Goal: Check status: Check status

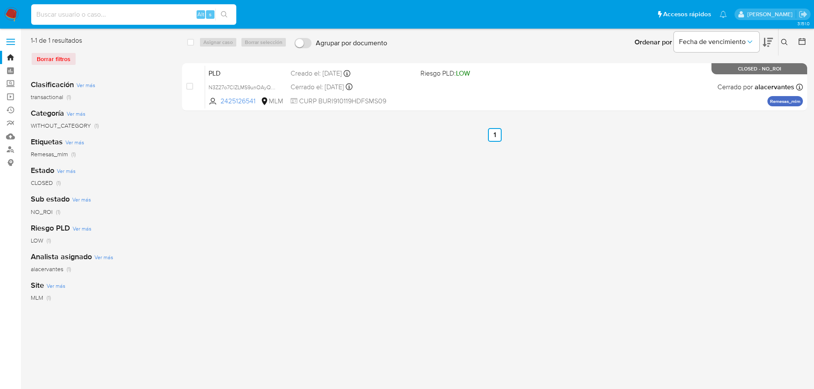
click at [74, 12] on input at bounding box center [133, 14] width 205 height 11
paste input "2203567945"
type input "2203567945"
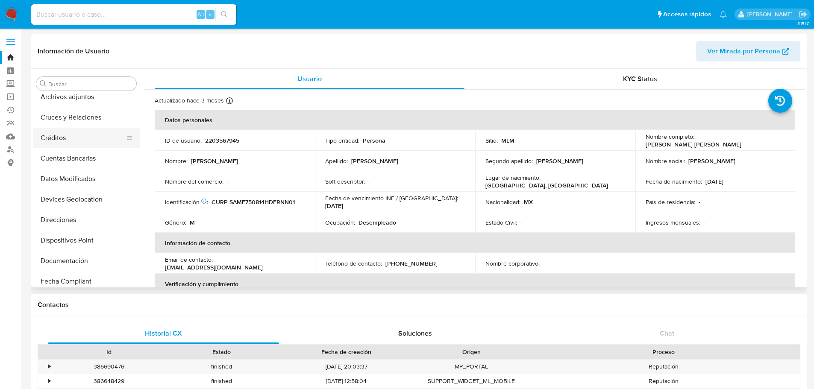
scroll to position [43, 0]
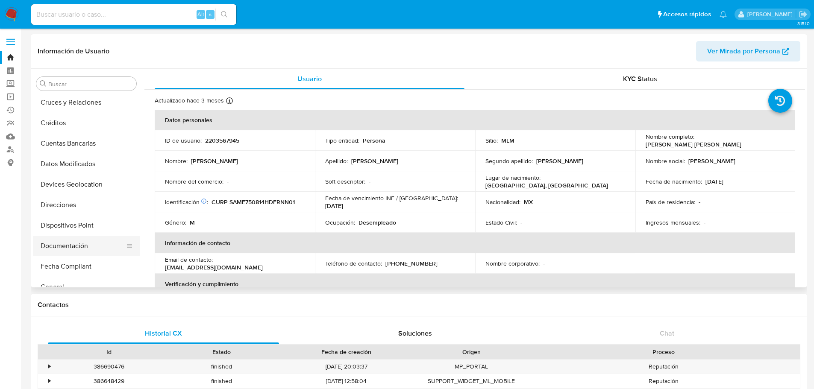
click at [76, 254] on button "Documentación" at bounding box center [83, 246] width 100 height 21
select select "10"
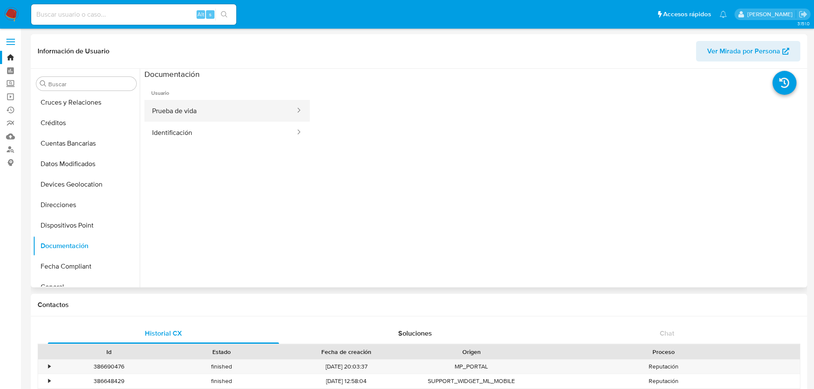
click at [178, 113] on button "Prueba de vida" at bounding box center [220, 111] width 152 height 22
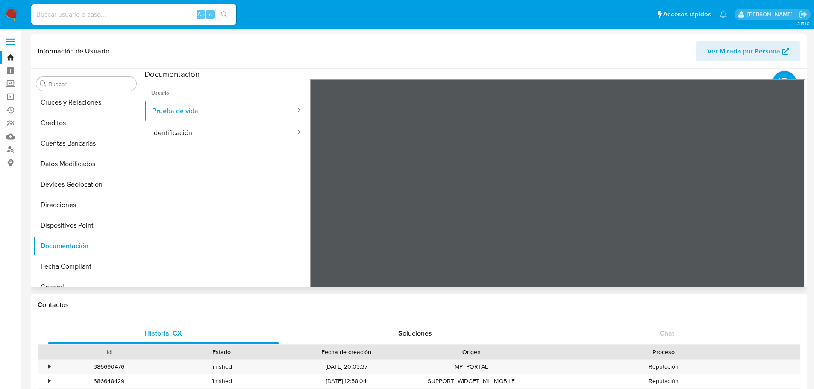
scroll to position [27, 0]
click at [180, 133] on button "Identificación" at bounding box center [220, 133] width 152 height 22
